Goal: Check status: Check status

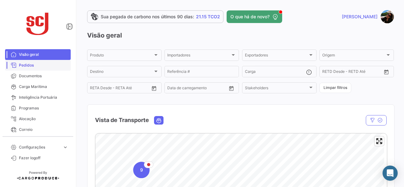
click at [32, 64] on span "Pedidos" at bounding box center [43, 65] width 49 height 6
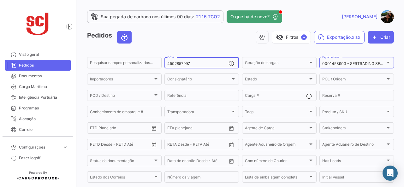
click at [190, 63] on input "4502857997" at bounding box center [197, 63] width 61 height 4
click at [191, 63] on input "4502857997" at bounding box center [197, 63] width 61 height 4
drag, startPoint x: 195, startPoint y: 63, endPoint x: 166, endPoint y: 63, distance: 28.4
click at [167, 63] on input "4502857997" at bounding box center [197, 63] width 61 height 4
paste input "4502857998"
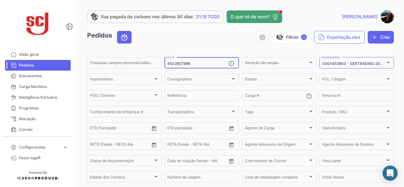
drag, startPoint x: 193, startPoint y: 63, endPoint x: 161, endPoint y: 65, distance: 32.2
click at [161, 65] on form "Pesquisar campos personalizados... 4502857998 OC # Geração de cargas Geração de…" at bounding box center [240, 134] width 306 height 157
type input "4502857998"
click at [210, 62] on input "4502857998" at bounding box center [197, 63] width 61 height 4
click at [198, 62] on input "4502857998" at bounding box center [197, 63] width 61 height 4
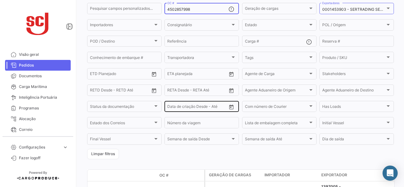
scroll to position [100, 0]
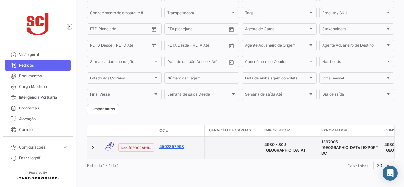
click at [177, 146] on link "4502857998" at bounding box center [180, 147] width 42 height 6
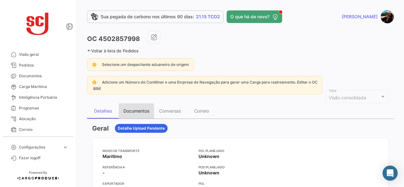
click at [135, 111] on div "Documentos" at bounding box center [136, 110] width 26 height 5
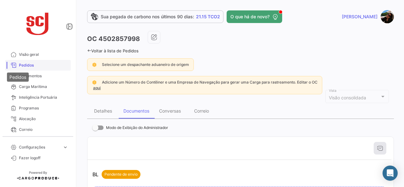
click at [46, 64] on span "Pedidos" at bounding box center [43, 65] width 49 height 6
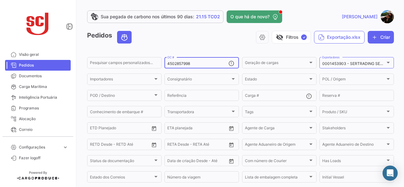
click at [189, 59] on div "4502857998 OC #" at bounding box center [197, 62] width 61 height 12
click at [190, 60] on div "4502857998 OC #" at bounding box center [197, 62] width 61 height 12
drag, startPoint x: 198, startPoint y: 65, endPoint x: 148, endPoint y: 64, distance: 50.5
click at [0, 0] on div "Pesquisar campos personalizados... 4502857998 OC # Geração de cargas Geração de…" at bounding box center [0, 0] width 0 height 0
paste input "4502841667"
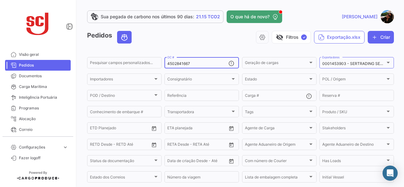
type input "4502841667"
drag, startPoint x: 199, startPoint y: 63, endPoint x: 161, endPoint y: 63, distance: 37.8
click at [161, 63] on form "Pesquisar campos personalizados... 4502841667 OC # Geração de cargas Geração de…" at bounding box center [240, 134] width 306 height 157
paste input "4502841667"
type input "4502841667"
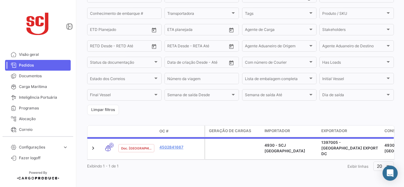
scroll to position [100, 0]
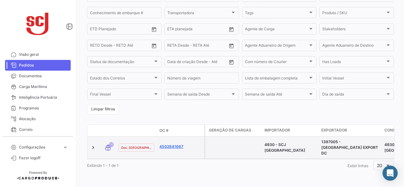
click at [177, 146] on link "4502841667" at bounding box center [180, 147] width 42 height 6
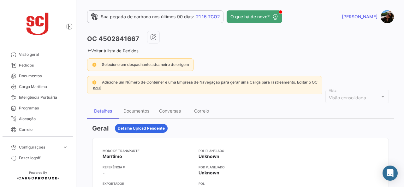
click at [139, 111] on div "Documentos" at bounding box center [136, 110] width 26 height 5
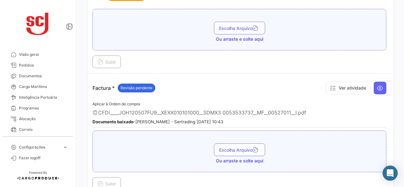
scroll to position [568, 0]
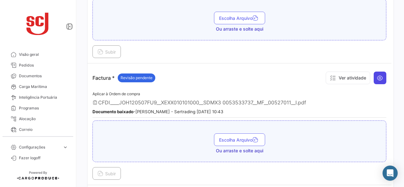
click at [376, 75] on icon at bounding box center [379, 78] width 6 height 6
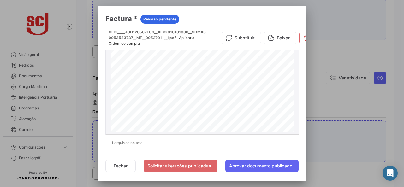
scroll to position [0, 0]
click at [325, 63] on div at bounding box center [202, 93] width 404 height 187
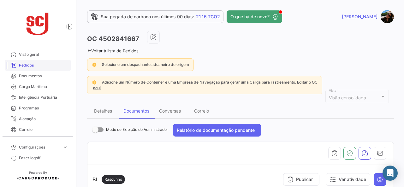
click at [46, 66] on span "Pedidos" at bounding box center [43, 65] width 49 height 6
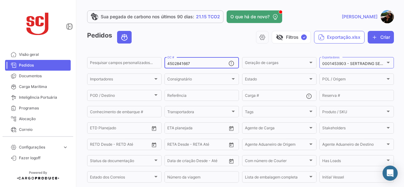
click at [200, 64] on input "4502841667" at bounding box center [197, 63] width 61 height 4
drag, startPoint x: 192, startPoint y: 64, endPoint x: 74, endPoint y: 67, distance: 118.3
click at [74, 67] on mat-sidenav-container "Visão geral Pedidos Documentos Carga Marítima Inteligência Portuária Programas …" at bounding box center [202, 93] width 404 height 187
paste input "4502857999"
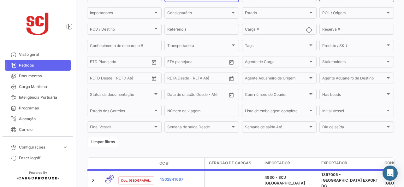
scroll to position [100, 0]
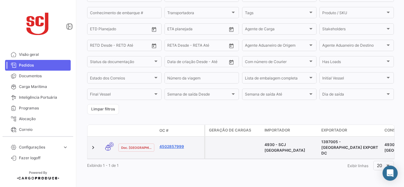
type input "4502857999"
click at [171, 148] on link "4502857999" at bounding box center [180, 147] width 42 height 6
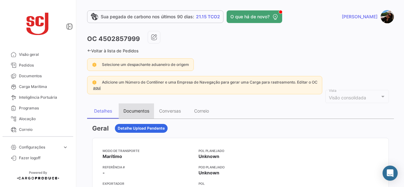
click at [139, 110] on div "Documentos" at bounding box center [136, 110] width 26 height 5
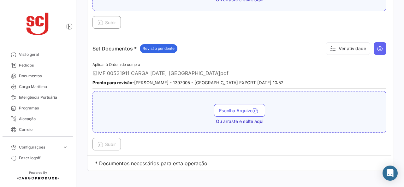
scroll to position [833, 0]
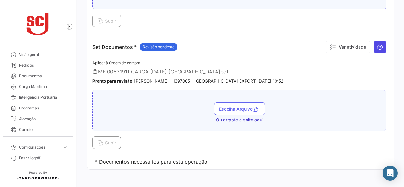
click at [373, 41] on button at bounding box center [379, 47] width 13 height 13
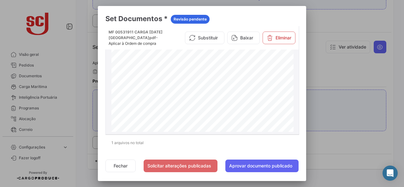
scroll to position [1349, 0]
click at [333, 84] on div at bounding box center [202, 93] width 404 height 187
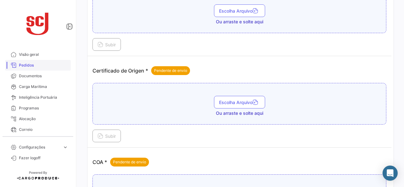
scroll to position [171, 0]
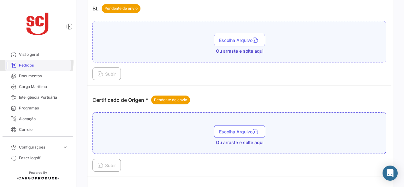
click at [33, 62] on span "Pedidos" at bounding box center [43, 65] width 49 height 6
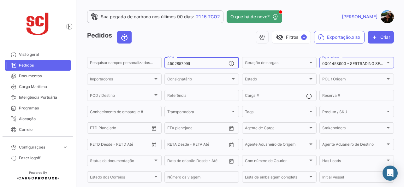
click at [201, 65] on input "4502857999" at bounding box center [197, 63] width 61 height 4
drag, startPoint x: 198, startPoint y: 65, endPoint x: 142, endPoint y: 67, distance: 55.9
click at [0, 0] on div "Pesquisar campos personalizados... 4502857999 OC # Geração de cargas Geração de…" at bounding box center [0, 0] width 0 height 0
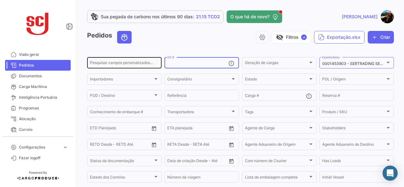
paste input "4502857998"
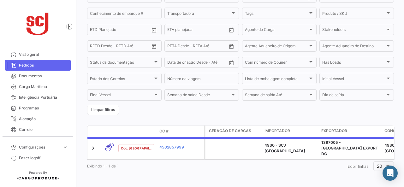
scroll to position [100, 0]
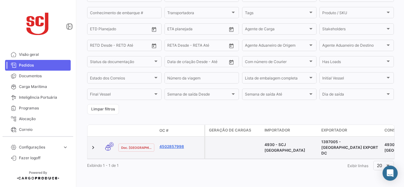
type input "4502857998"
click at [177, 147] on link "4502857998" at bounding box center [180, 147] width 42 height 6
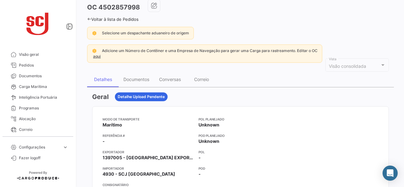
click at [138, 79] on div "Documentos" at bounding box center [136, 79] width 26 height 5
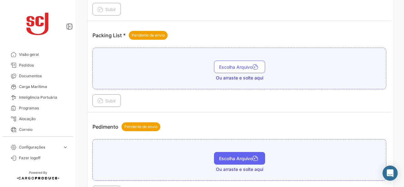
scroll to position [605, 0]
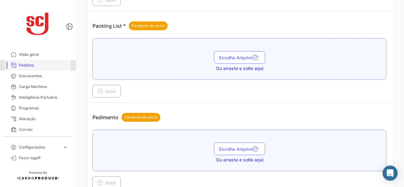
click at [45, 67] on span "Pedidos" at bounding box center [43, 65] width 49 height 6
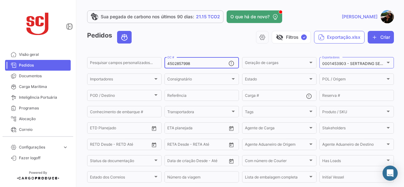
drag, startPoint x: 192, startPoint y: 59, endPoint x: 194, endPoint y: 61, distance: 3.4
click at [192, 59] on div "4502857998 OC #" at bounding box center [197, 62] width 61 height 12
click at [198, 65] on input "4502857998" at bounding box center [197, 63] width 61 height 4
drag, startPoint x: 178, startPoint y: 65, endPoint x: 154, endPoint y: 66, distance: 24.9
click at [0, 0] on div "Pesquisar campos personalizados... 4502857998 OC # Geração de cargas Geração de…" at bounding box center [0, 0] width 0 height 0
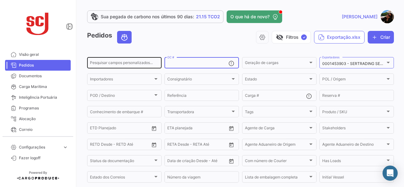
paste input "4502857996"
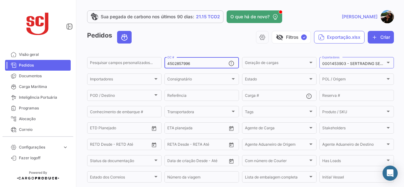
scroll to position [100, 0]
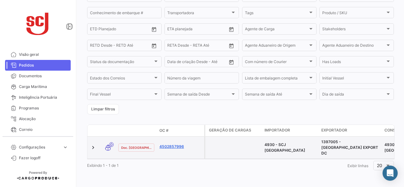
type input "4502857996"
click at [178, 146] on link "4502857996" at bounding box center [180, 147] width 42 height 6
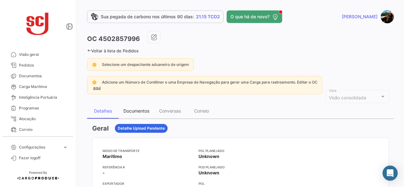
click at [133, 106] on div "Documentos" at bounding box center [136, 110] width 35 height 15
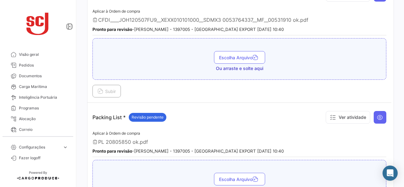
scroll to position [511, 0]
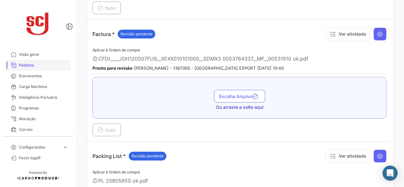
click at [44, 67] on span "Pedidos" at bounding box center [43, 65] width 49 height 6
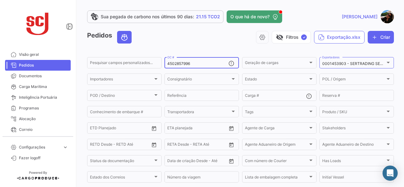
click at [188, 59] on div "4502857996 OC #" at bounding box center [197, 62] width 61 height 12
drag, startPoint x: 193, startPoint y: 65, endPoint x: 136, endPoint y: 65, distance: 56.8
click at [0, 0] on div "Pesquisar campos personalizados... 4502857996 OC # Geração de cargas Geração de…" at bounding box center [0, 0] width 0 height 0
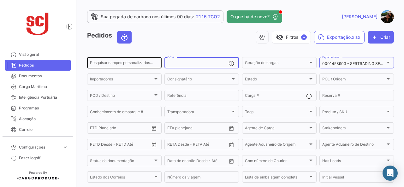
paste input "4502857997"
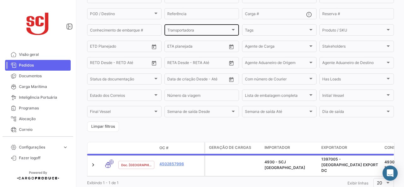
scroll to position [100, 0]
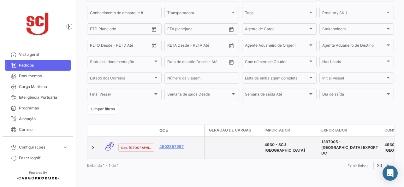
type input "4502857997"
click at [176, 142] on datatable-body-cell "4502857997" at bounding box center [180, 148] width 47 height 22
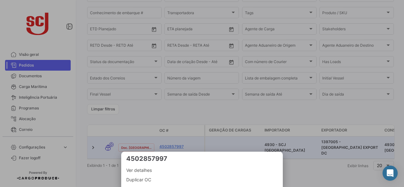
click at [175, 143] on div at bounding box center [202, 93] width 404 height 187
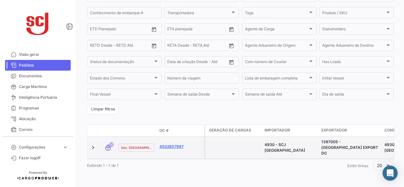
click at [175, 145] on link "4502857997" at bounding box center [180, 147] width 42 height 6
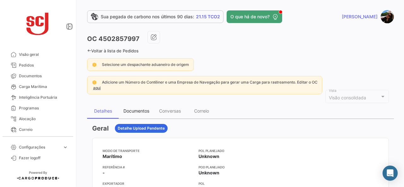
click at [126, 112] on div "Documentos" at bounding box center [136, 110] width 26 height 5
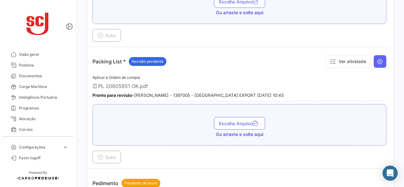
scroll to position [605, 0]
